Goal: Find specific page/section: Find specific page/section

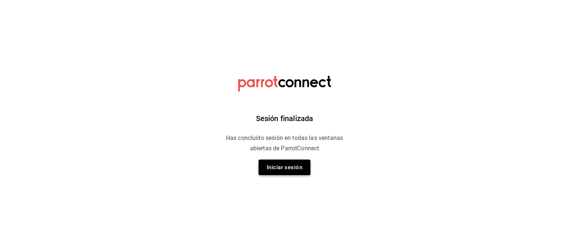
click at [302, 165] on button "Iniciar sesión" at bounding box center [285, 168] width 52 height 16
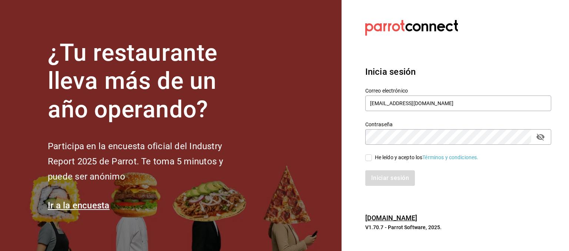
click at [369, 156] on input "He leído y acepto los Términos y condiciones." at bounding box center [368, 158] width 7 height 7
checkbox input "true"
click at [377, 172] on button "Iniciar sesión" at bounding box center [390, 179] width 50 height 16
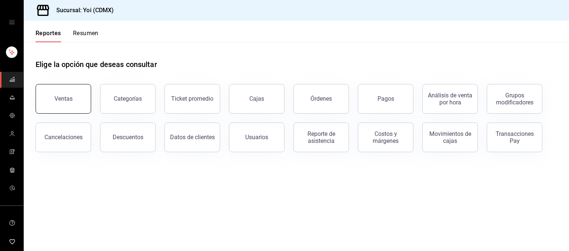
click at [75, 100] on button "Ventas" at bounding box center [64, 99] width 56 height 30
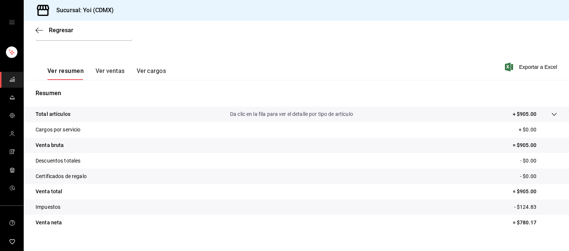
scroll to position [104, 0]
